Goal: Transaction & Acquisition: Purchase product/service

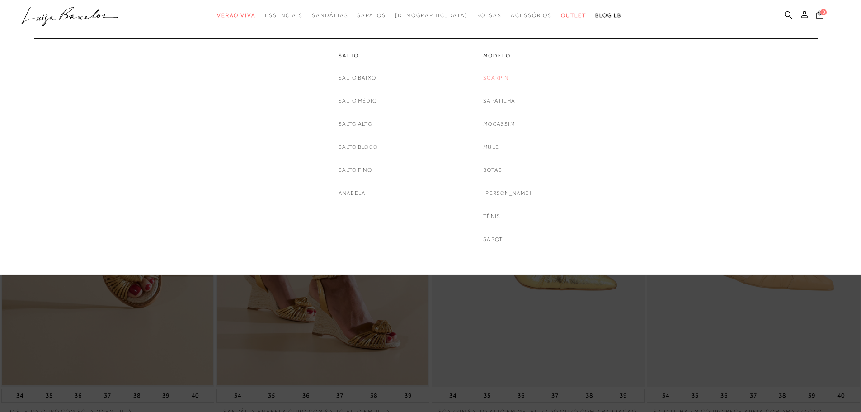
click at [500, 76] on link "Scarpin" at bounding box center [495, 77] width 25 height 9
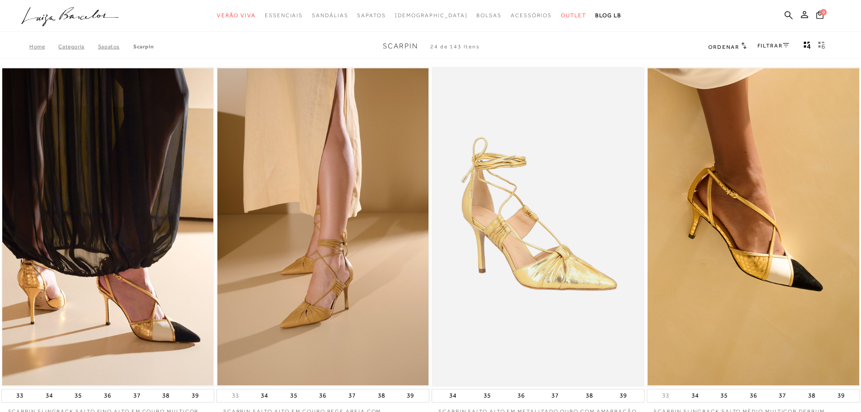
click at [773, 43] on link "FILTRAR" at bounding box center [774, 45] width 32 height 6
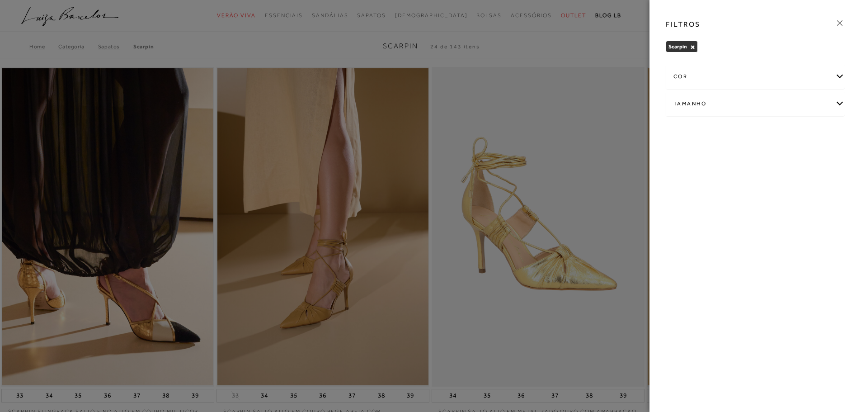
click at [688, 77] on div "cor" at bounding box center [755, 77] width 178 height 24
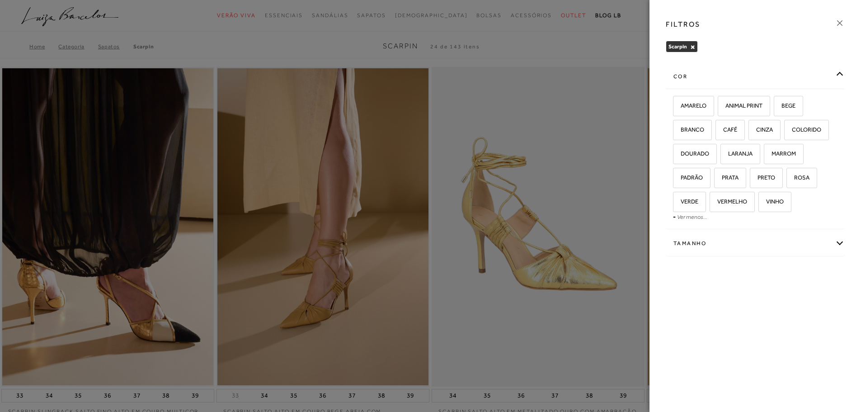
click at [688, 245] on div "Tamanho" at bounding box center [755, 243] width 178 height 24
click at [781, 273] on span "37" at bounding box center [781, 272] width 13 height 7
click at [781, 273] on input "37" at bounding box center [777, 273] width 9 height 9
checkbox input "true"
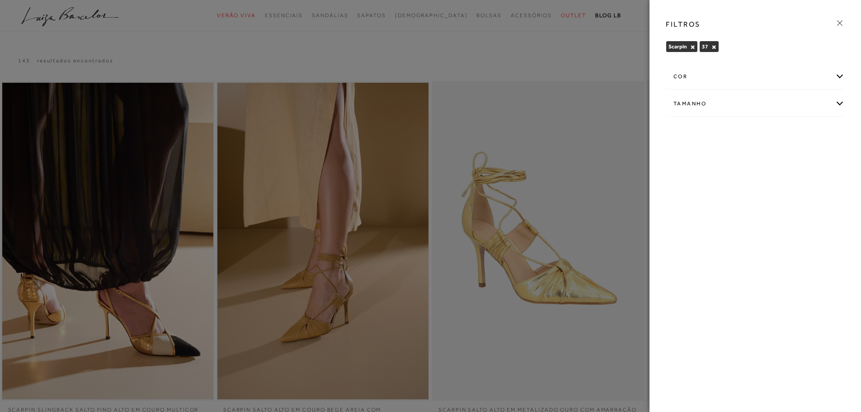
click at [845, 20] on div "FILTROS" at bounding box center [755, 25] width 193 height 24
click at [841, 23] on icon at bounding box center [840, 23] width 10 height 10
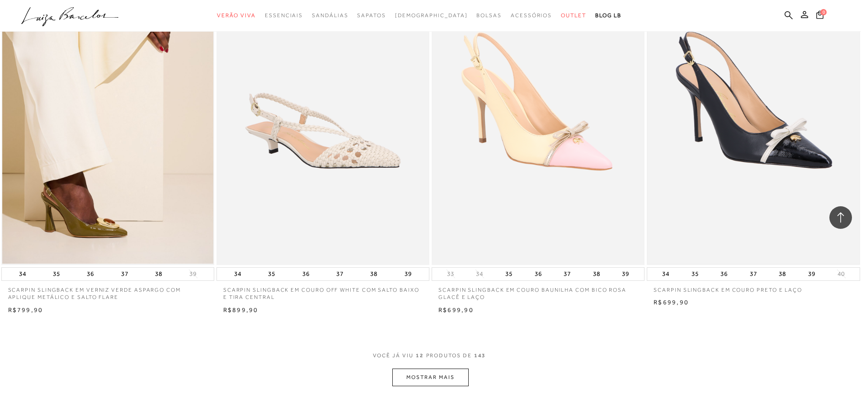
scroll to position [994, 0]
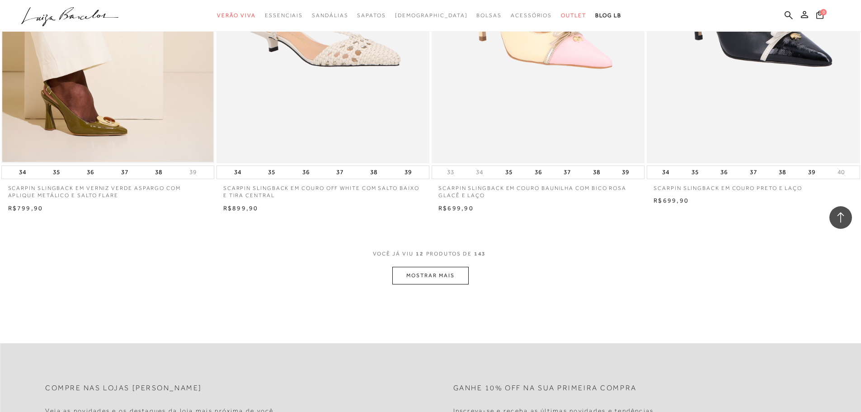
click at [433, 273] on button "MOSTRAR MAIS" at bounding box center [430, 276] width 76 height 18
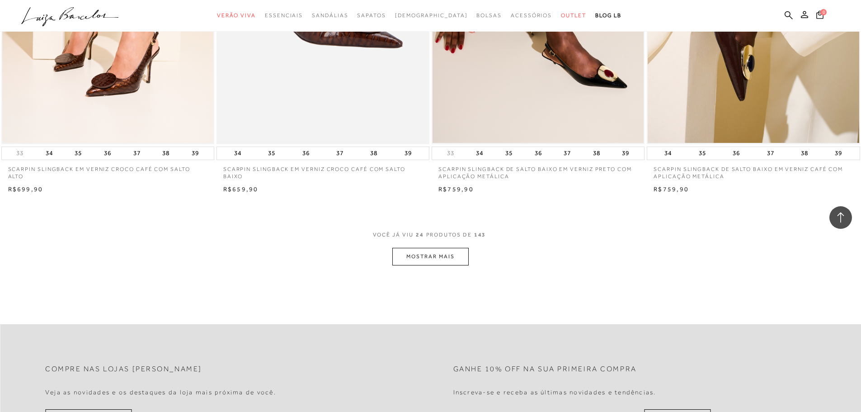
scroll to position [2169, 0]
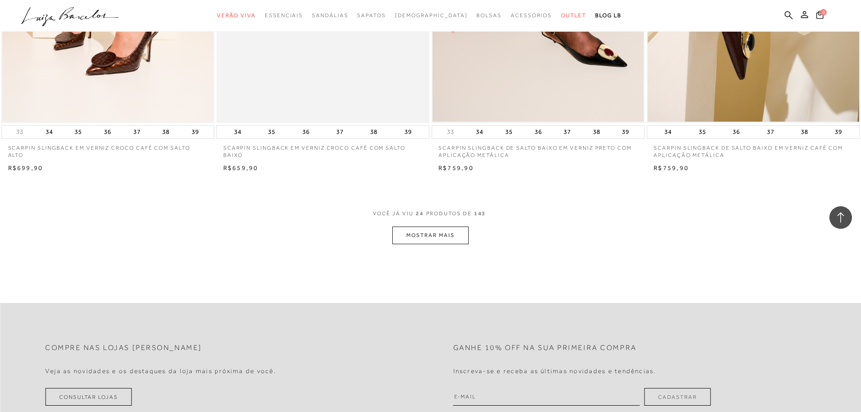
click at [434, 234] on button "MOSTRAR MAIS" at bounding box center [430, 235] width 76 height 18
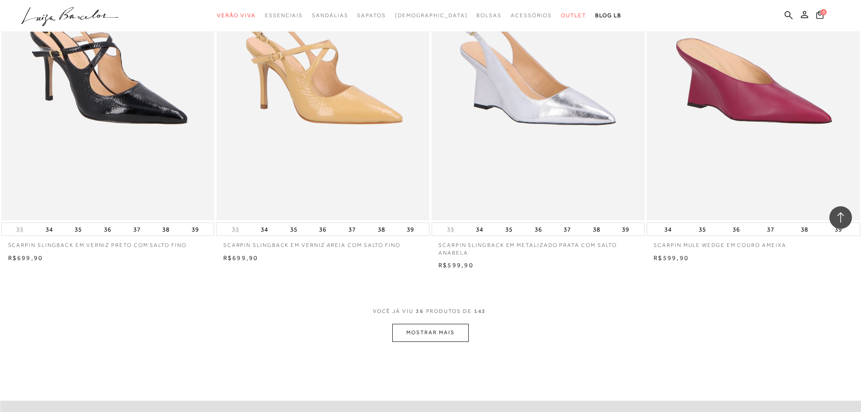
scroll to position [3209, 0]
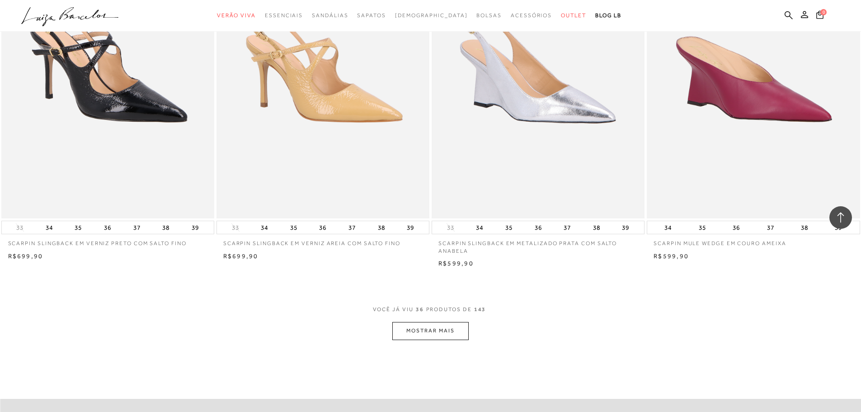
click at [442, 321] on div "VOCê JÁ VIU 36 PRODUTOS DE 143" at bounding box center [431, 314] width 116 height 17
click at [449, 332] on button "MOSTRAR MAIS" at bounding box center [430, 331] width 76 height 18
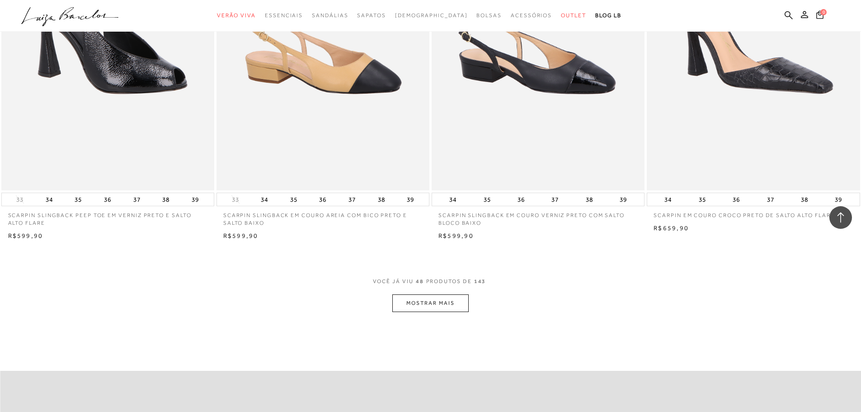
scroll to position [4384, 0]
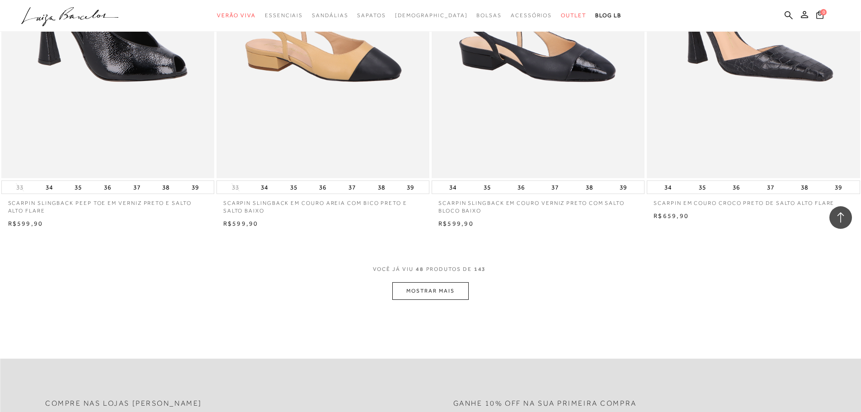
click at [433, 284] on button "MOSTRAR MAIS" at bounding box center [430, 291] width 76 height 18
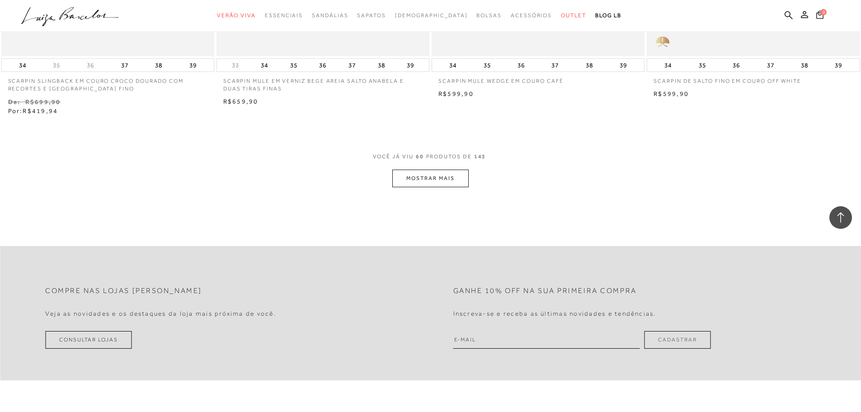
scroll to position [5650, 0]
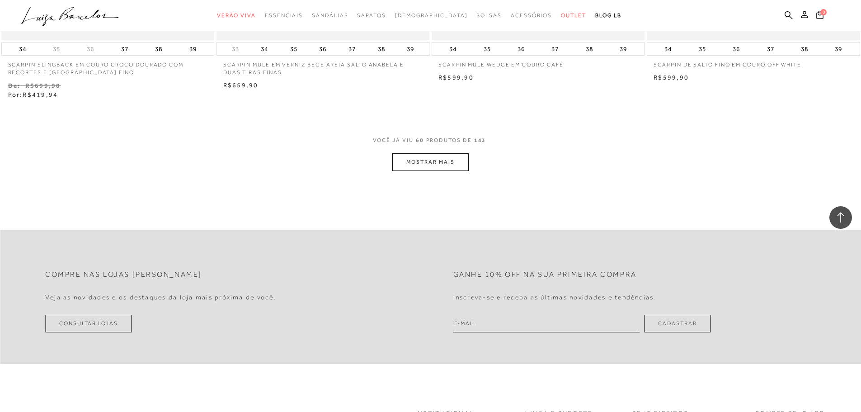
click at [451, 159] on button "MOSTRAR MAIS" at bounding box center [430, 162] width 76 height 18
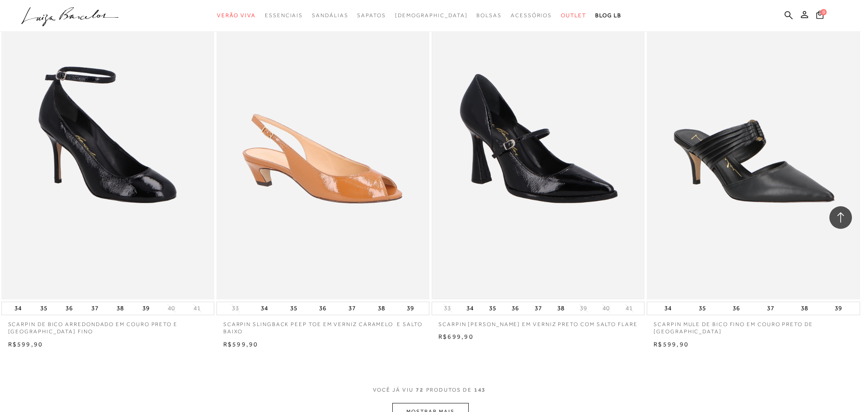
scroll to position [6644, 0]
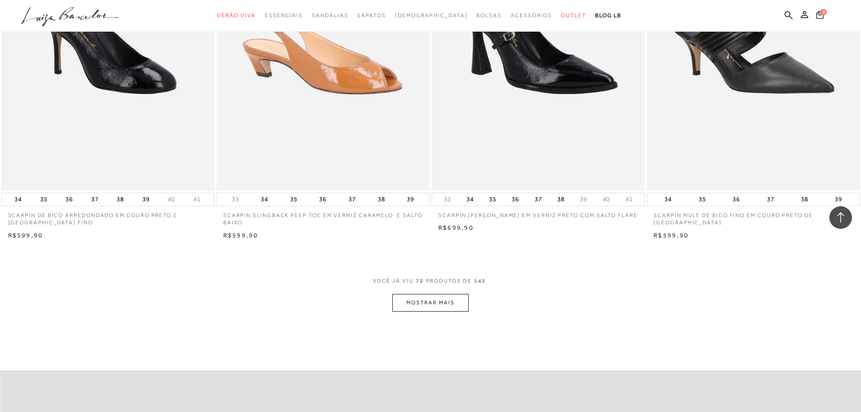
click at [428, 304] on button "MOSTRAR MAIS" at bounding box center [430, 303] width 76 height 18
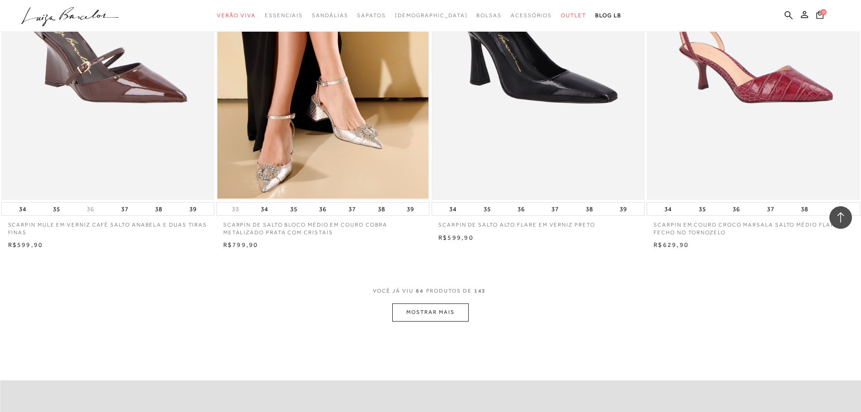
scroll to position [7864, 0]
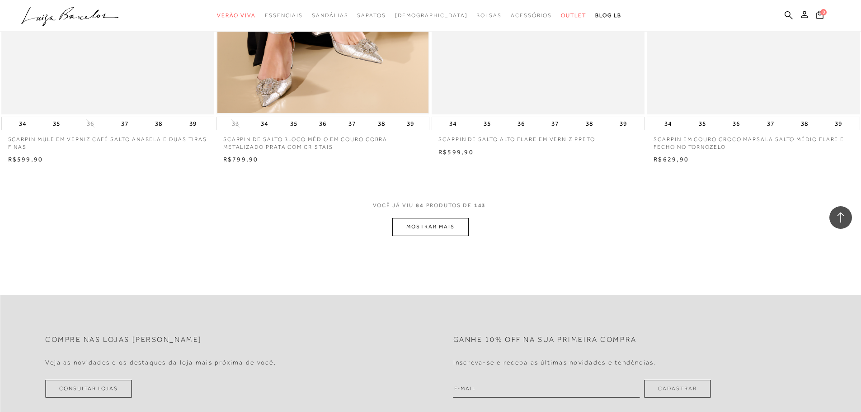
click at [447, 231] on button "MOSTRAR MAIS" at bounding box center [430, 227] width 76 height 18
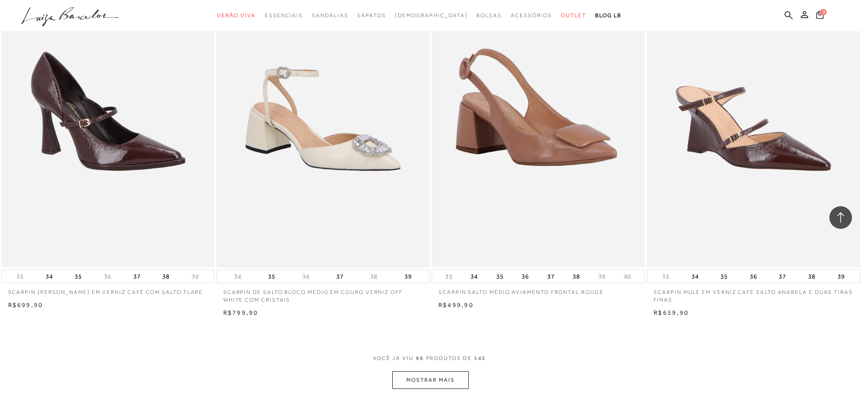
scroll to position [8859, 0]
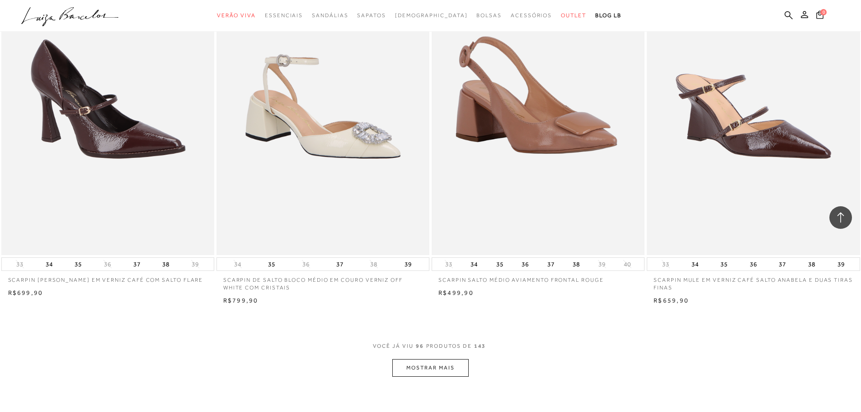
click at [427, 359] on button "MOSTRAR MAIS" at bounding box center [430, 368] width 76 height 18
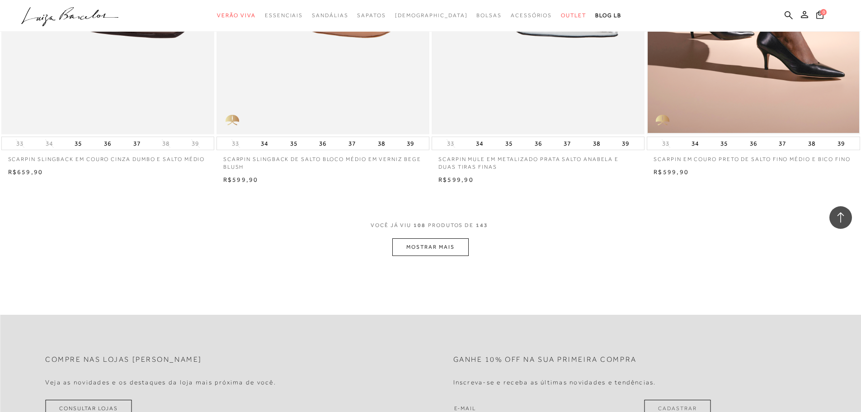
scroll to position [10124, 0]
click at [437, 241] on button "MOSTRAR MAIS" at bounding box center [430, 247] width 76 height 18
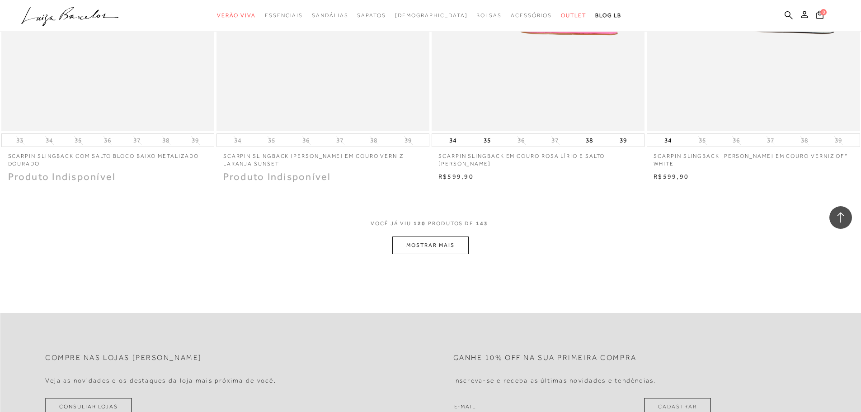
scroll to position [11299, 0]
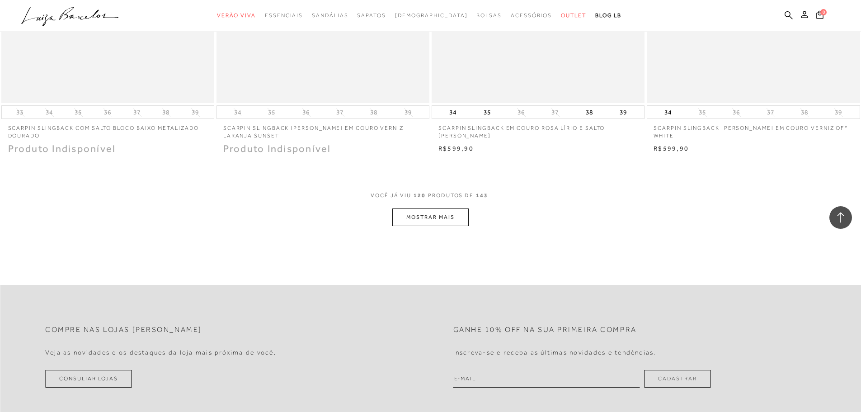
click at [423, 210] on button "MOSTRAR MAIS" at bounding box center [430, 217] width 76 height 18
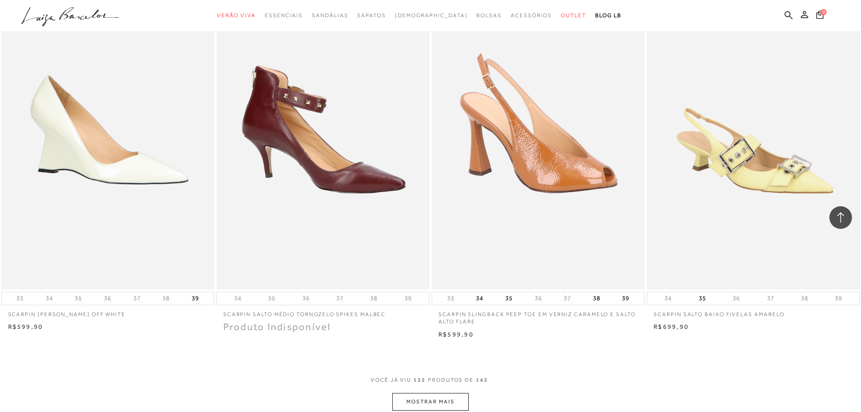
scroll to position [12294, 0]
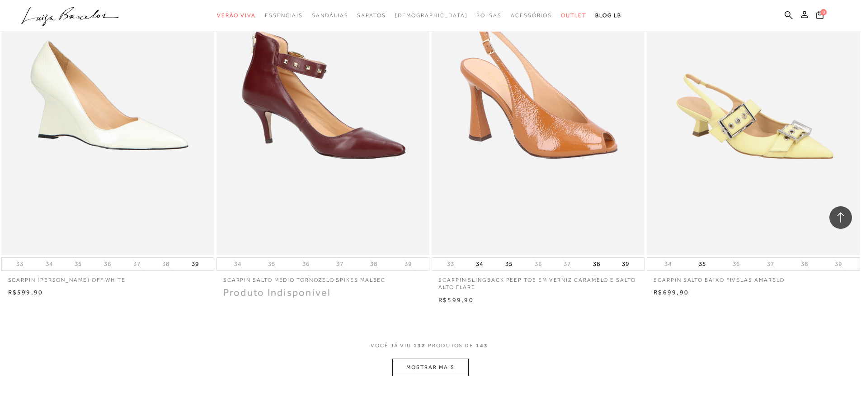
click at [456, 358] on button "MOSTRAR MAIS" at bounding box center [430, 367] width 76 height 18
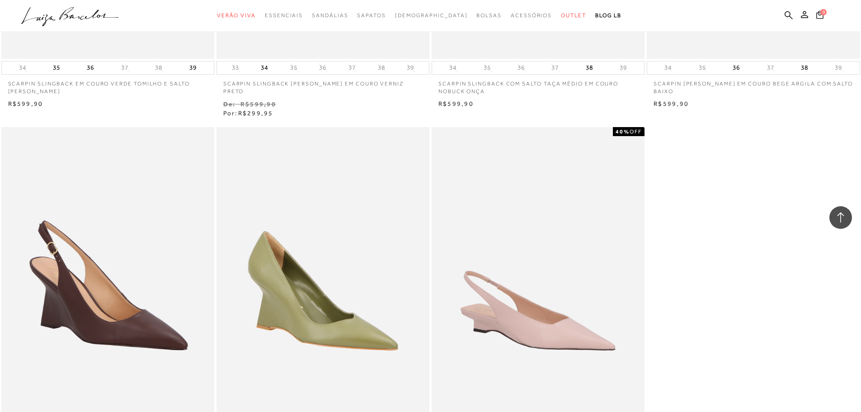
scroll to position [13288, 0]
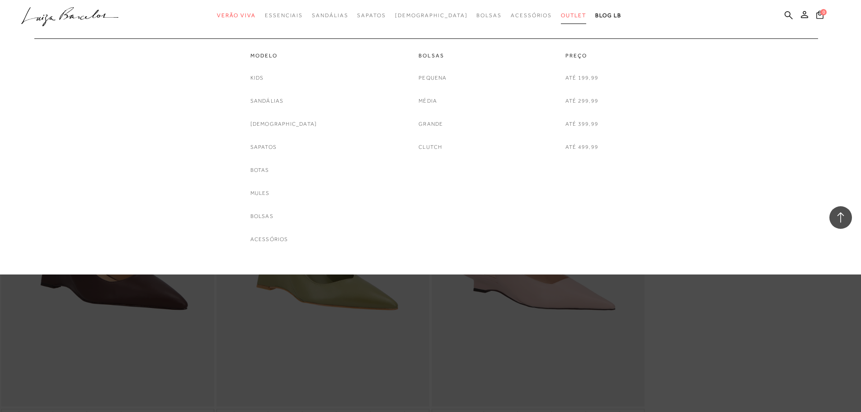
click at [561, 13] on span "Outlet" at bounding box center [573, 15] width 25 height 6
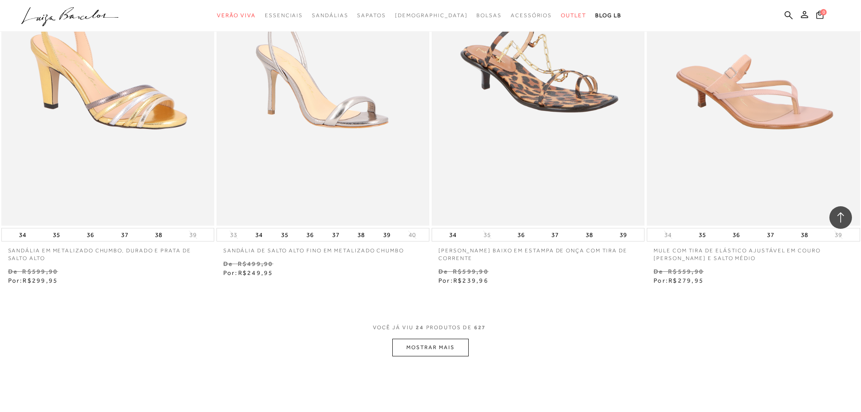
scroll to position [2124, 0]
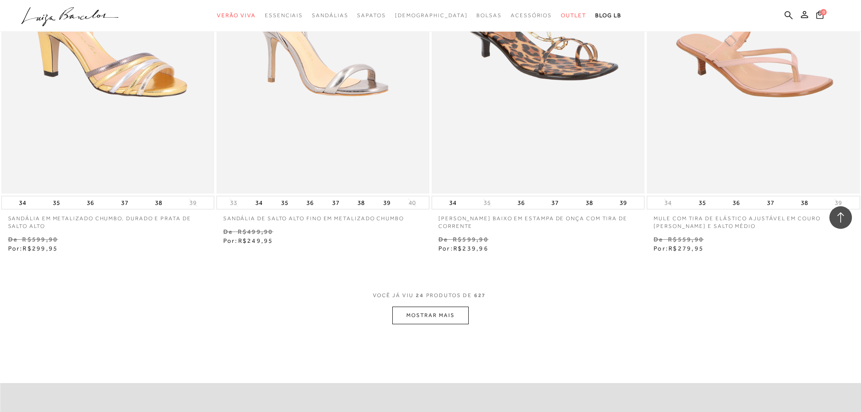
click at [430, 313] on button "MOSTRAR MAIS" at bounding box center [430, 315] width 76 height 18
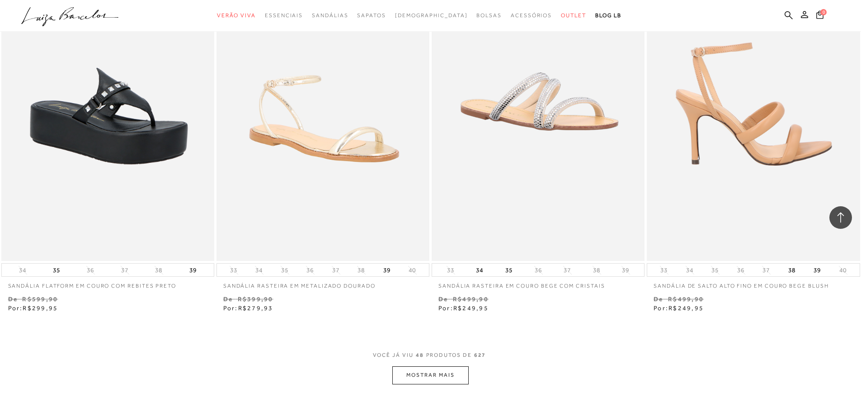
scroll to position [4384, 0]
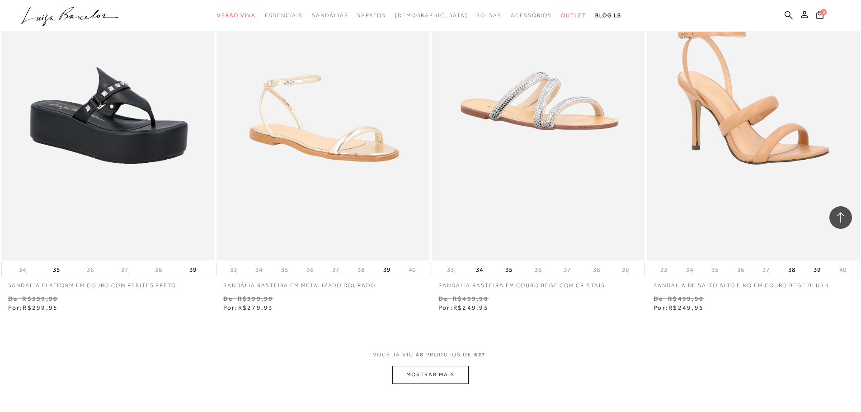
click at [444, 373] on button "MOSTRAR MAIS" at bounding box center [430, 375] width 76 height 18
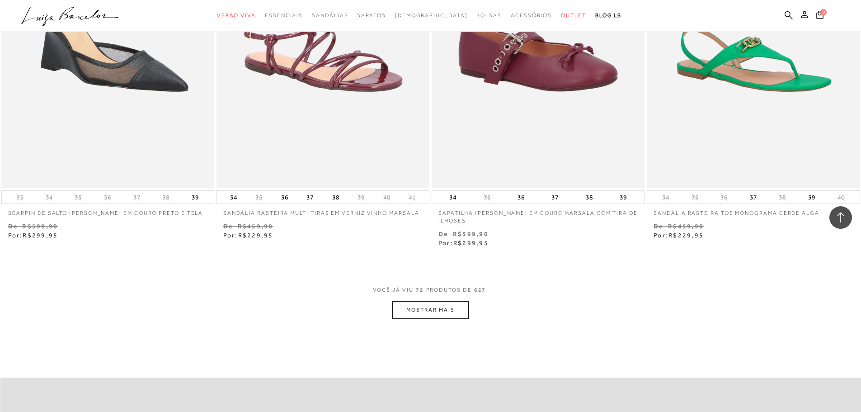
scroll to position [6780, 0]
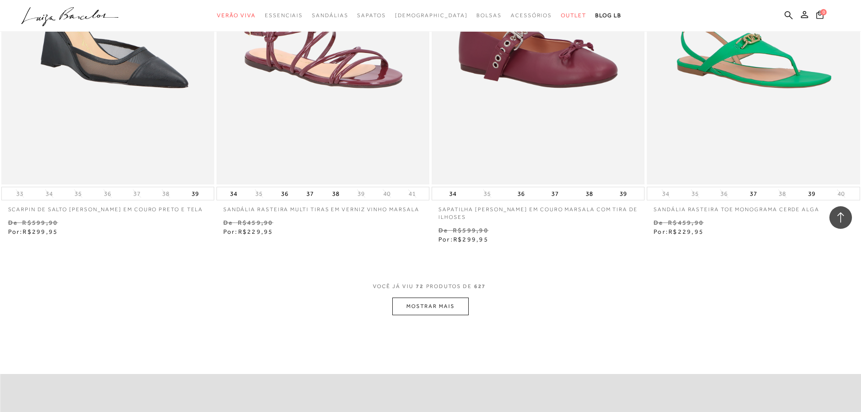
click at [428, 307] on button "MOSTRAR MAIS" at bounding box center [430, 306] width 76 height 18
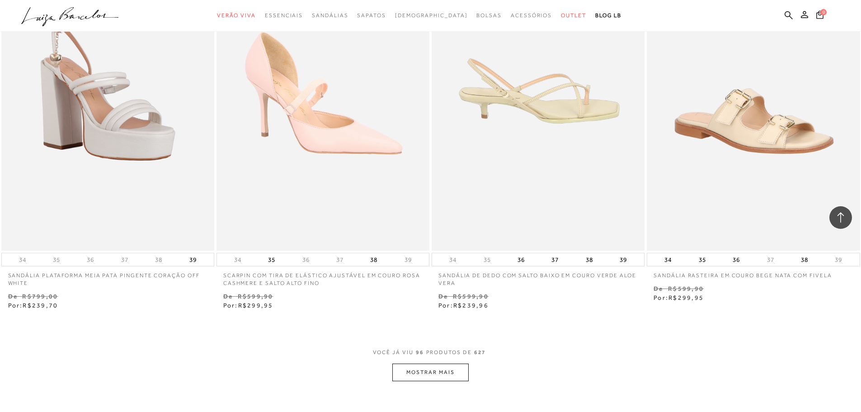
scroll to position [9085, 0]
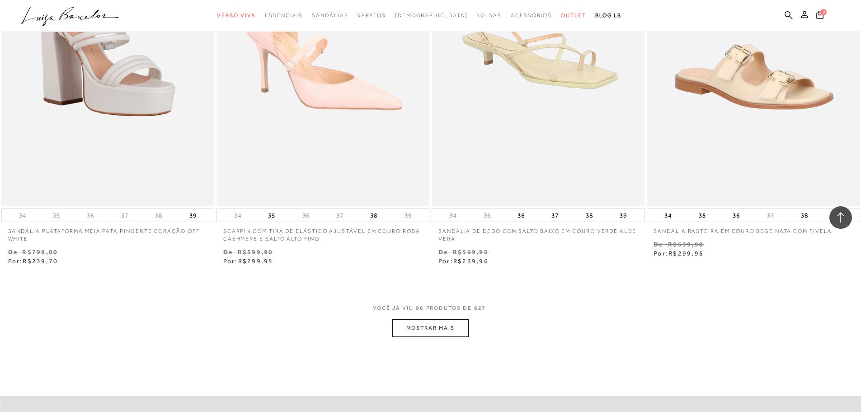
click at [434, 324] on button "MOSTRAR MAIS" at bounding box center [430, 328] width 76 height 18
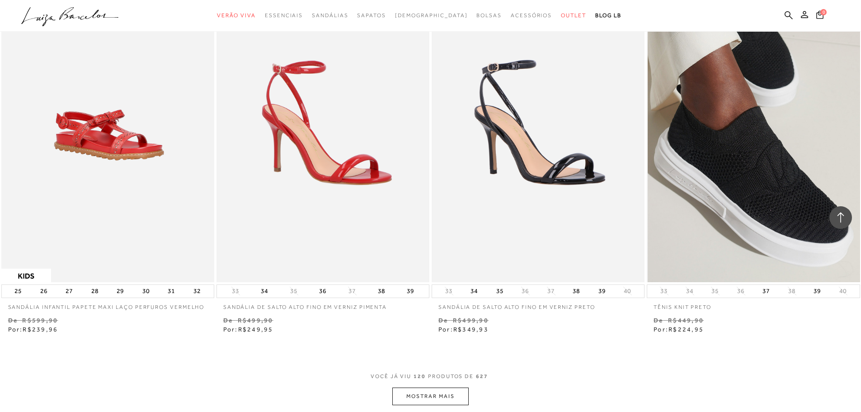
scroll to position [11345, 0]
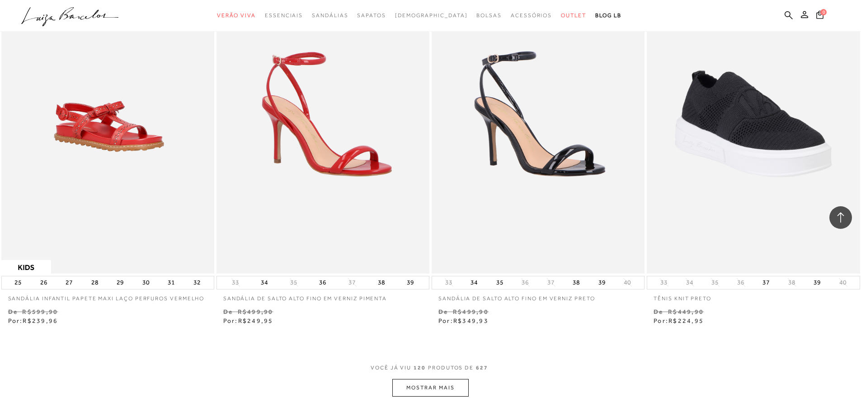
click at [427, 386] on button "MOSTRAR MAIS" at bounding box center [430, 388] width 76 height 18
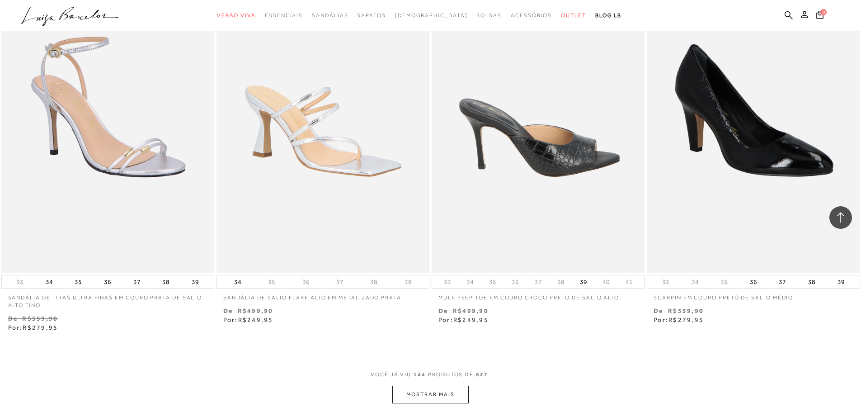
scroll to position [13740, 0]
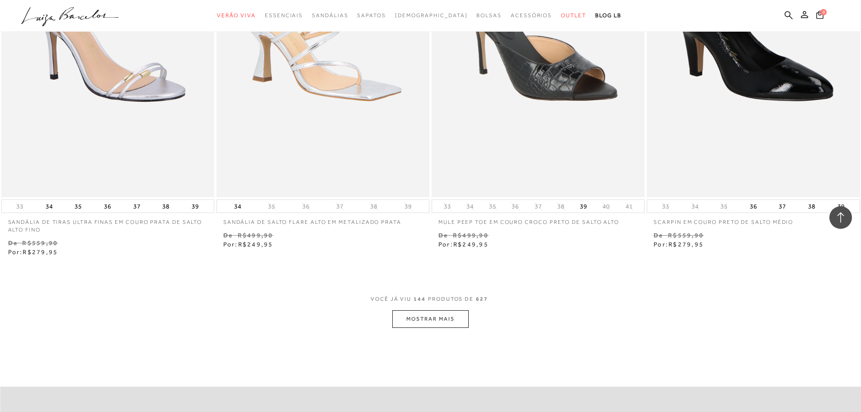
click at [449, 315] on button "MOSTRAR MAIS" at bounding box center [430, 319] width 76 height 18
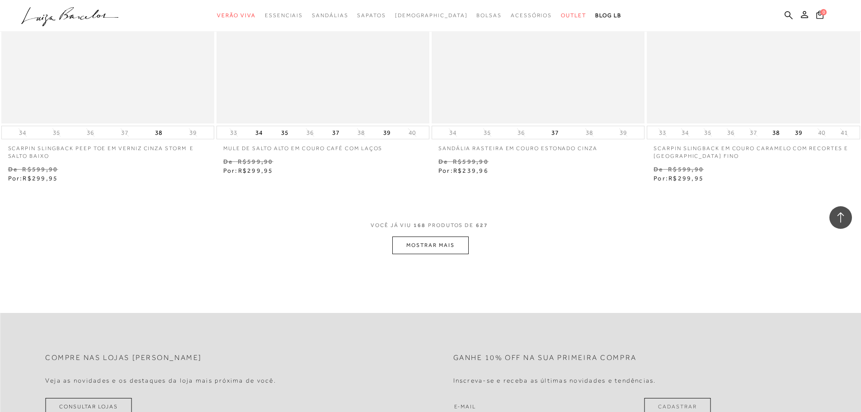
scroll to position [16226, 0]
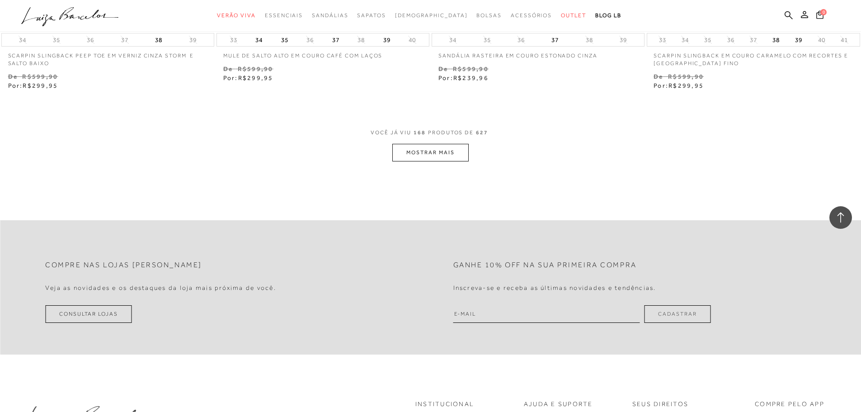
click at [422, 149] on button "MOSTRAR MAIS" at bounding box center [430, 153] width 76 height 18
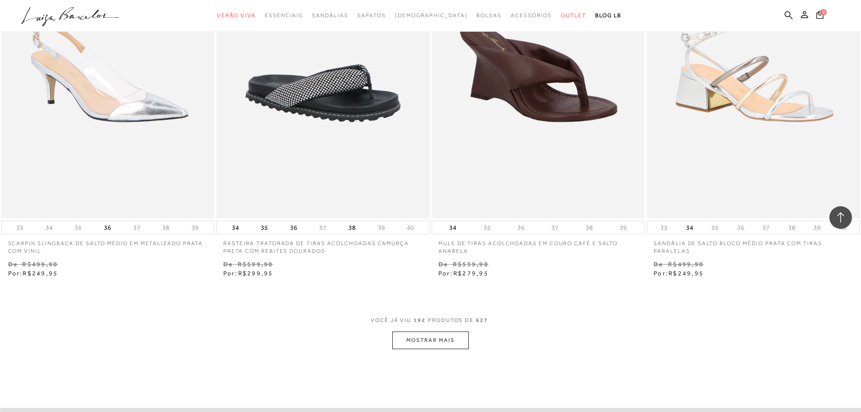
scroll to position [18531, 0]
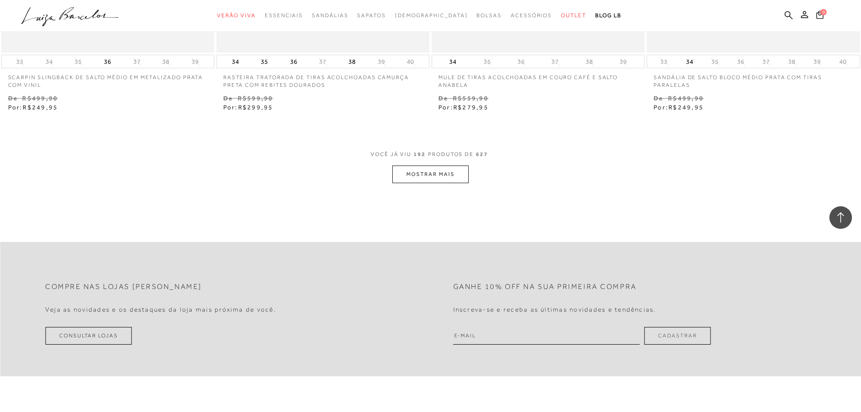
click at [436, 175] on button "MOSTRAR MAIS" at bounding box center [430, 174] width 76 height 18
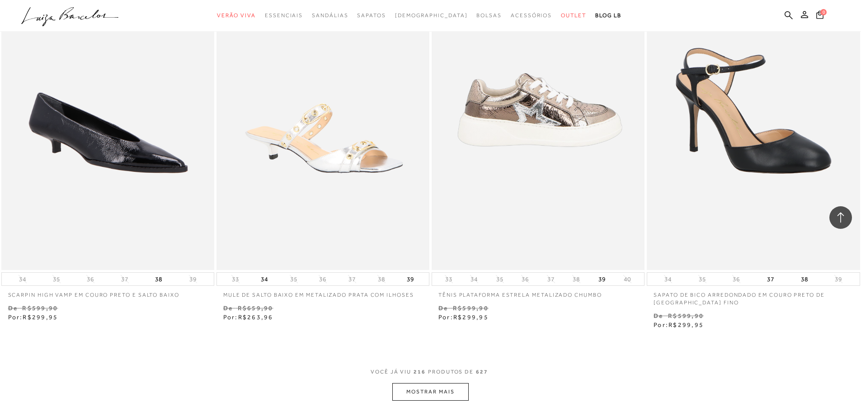
scroll to position [20701, 0]
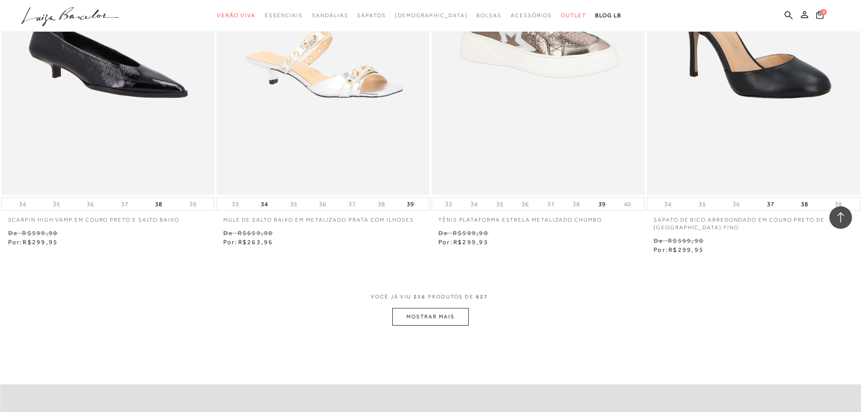
click at [450, 310] on button "MOSTRAR MAIS" at bounding box center [430, 317] width 76 height 18
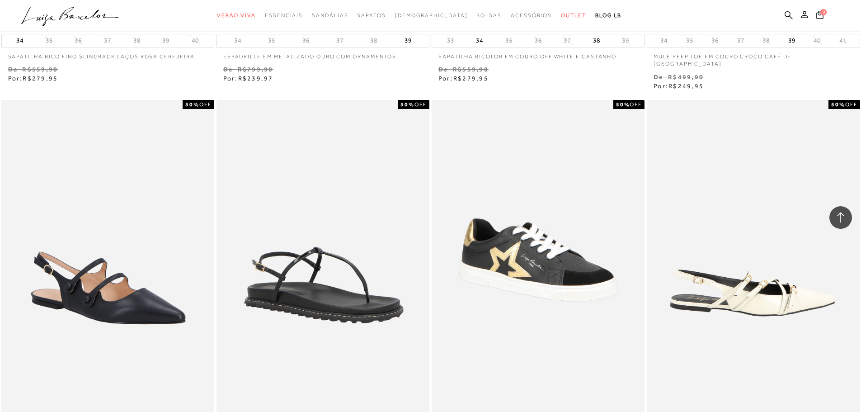
scroll to position [22915, 0]
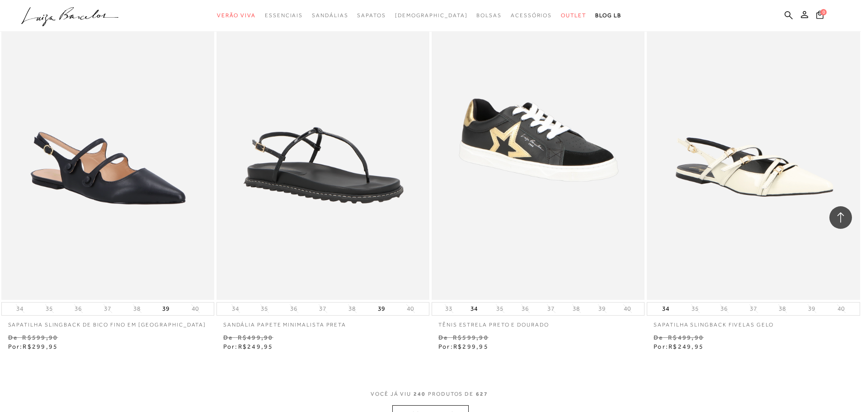
click at [433, 405] on button "MOSTRAR MAIS" at bounding box center [430, 414] width 76 height 18
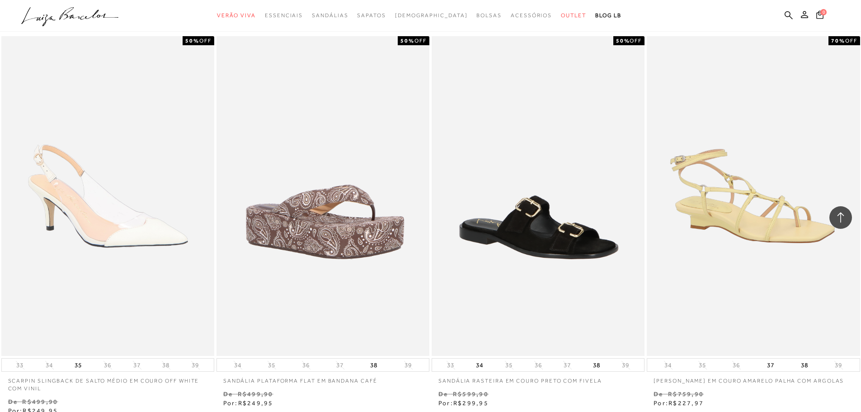
scroll to position [25311, 0]
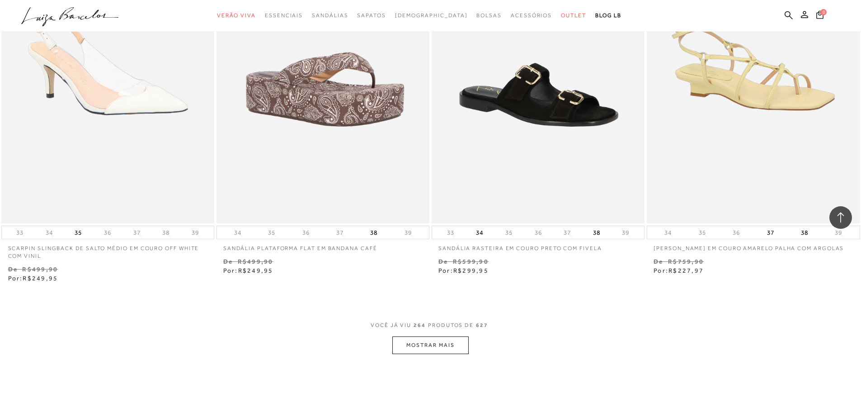
click at [448, 336] on button "MOSTRAR MAIS" at bounding box center [430, 345] width 76 height 18
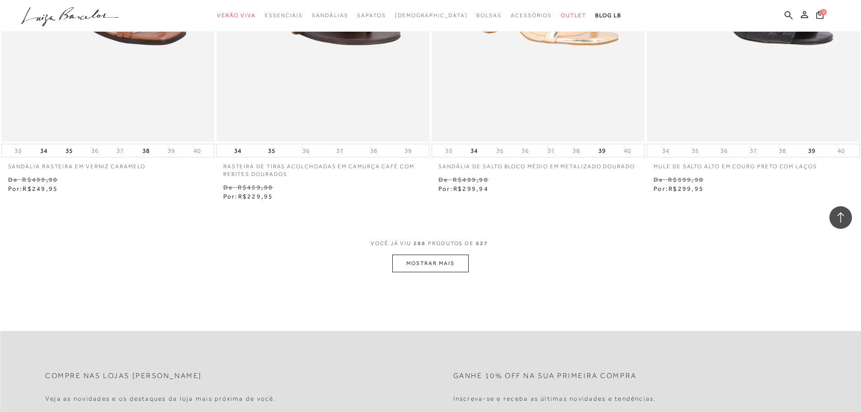
scroll to position [27751, 0]
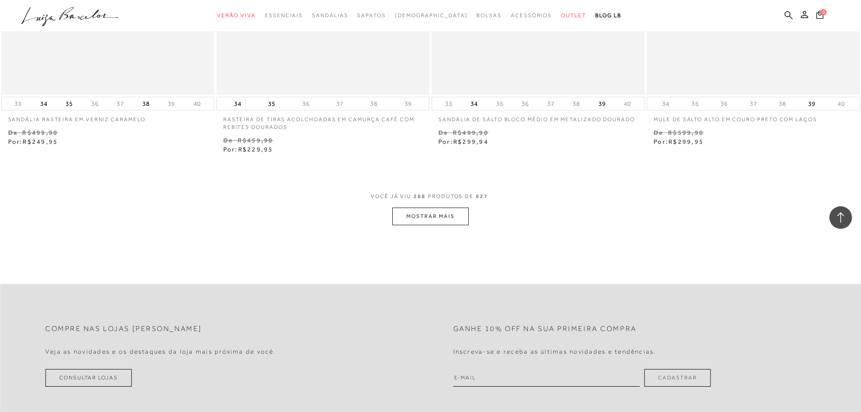
click at [439, 207] on button "MOSTRAR MAIS" at bounding box center [430, 216] width 76 height 18
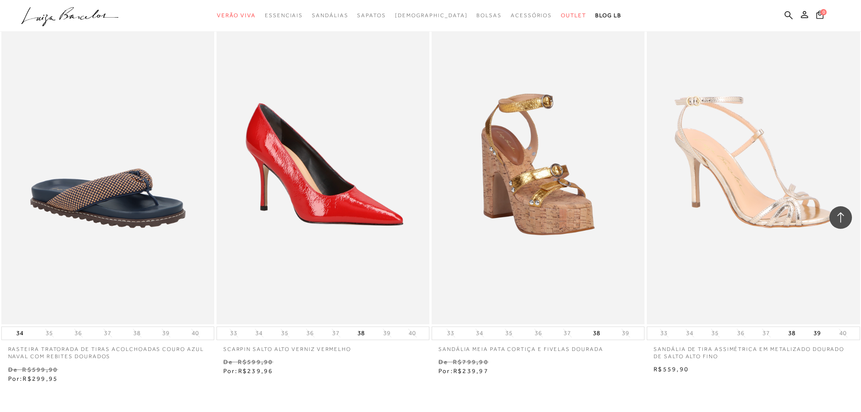
scroll to position [29921, 0]
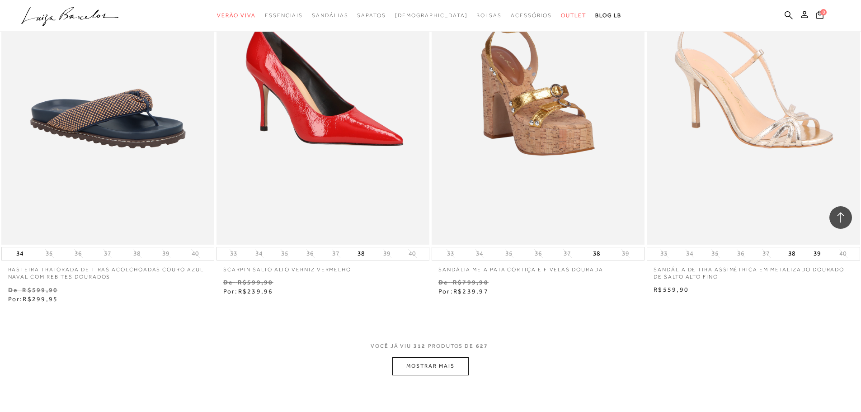
click at [452, 357] on button "MOSTRAR MAIS" at bounding box center [430, 366] width 76 height 18
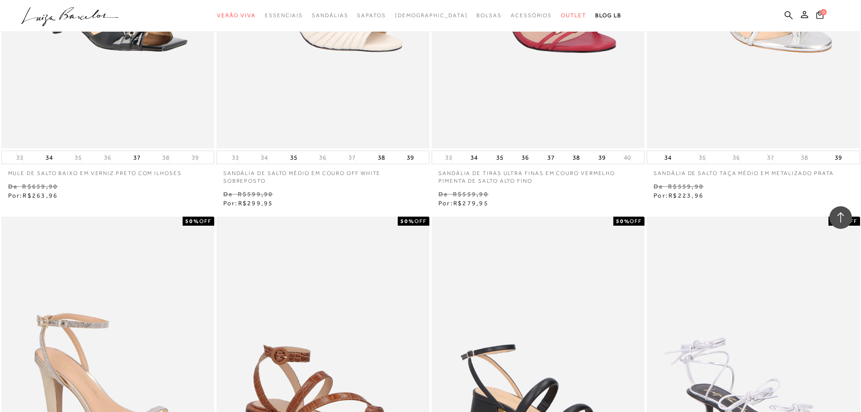
scroll to position [0, 0]
